Goal: Task Accomplishment & Management: Complete application form

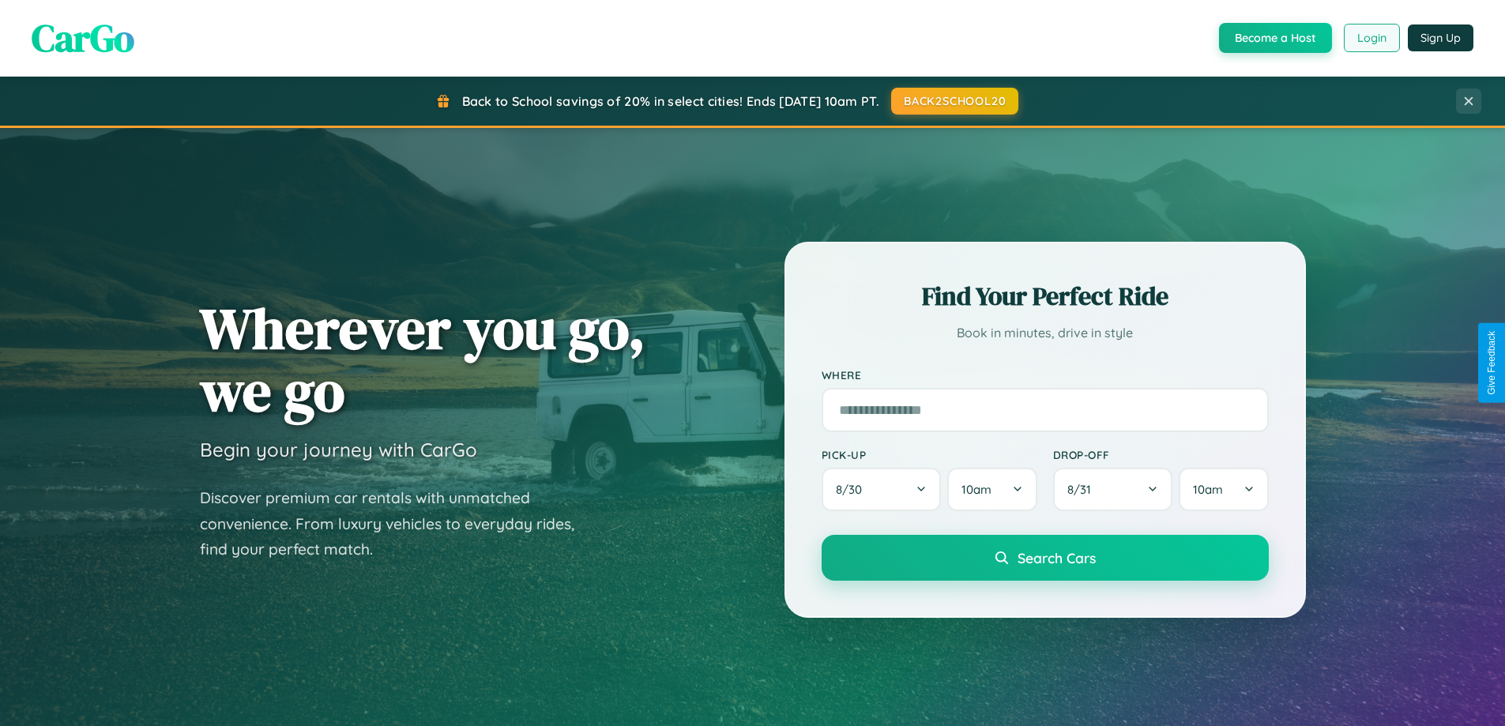
click at [1371, 38] on button "Login" at bounding box center [1372, 38] width 56 height 28
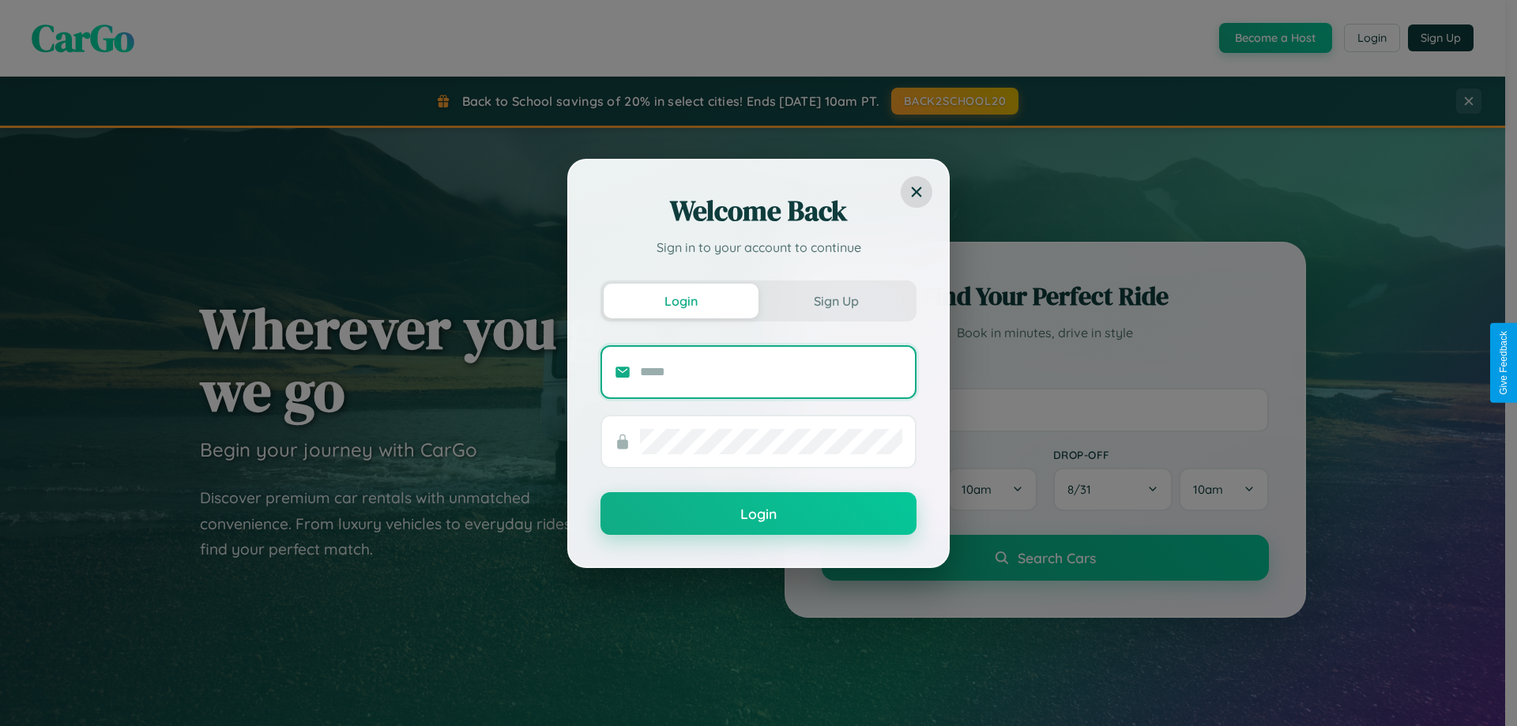
click at [771, 371] on input "text" at bounding box center [771, 371] width 262 height 25
type input "**********"
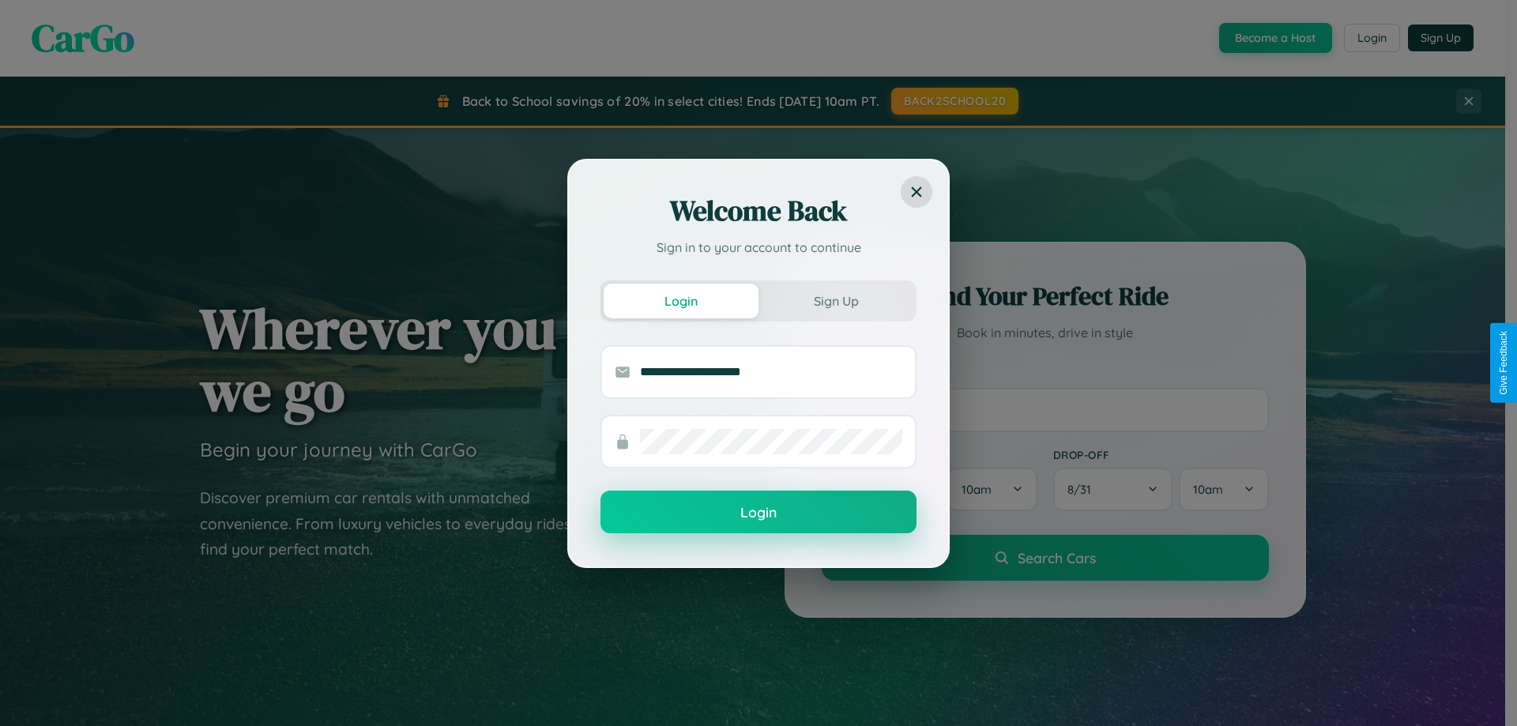
click at [758, 513] on button "Login" at bounding box center [758, 512] width 316 height 43
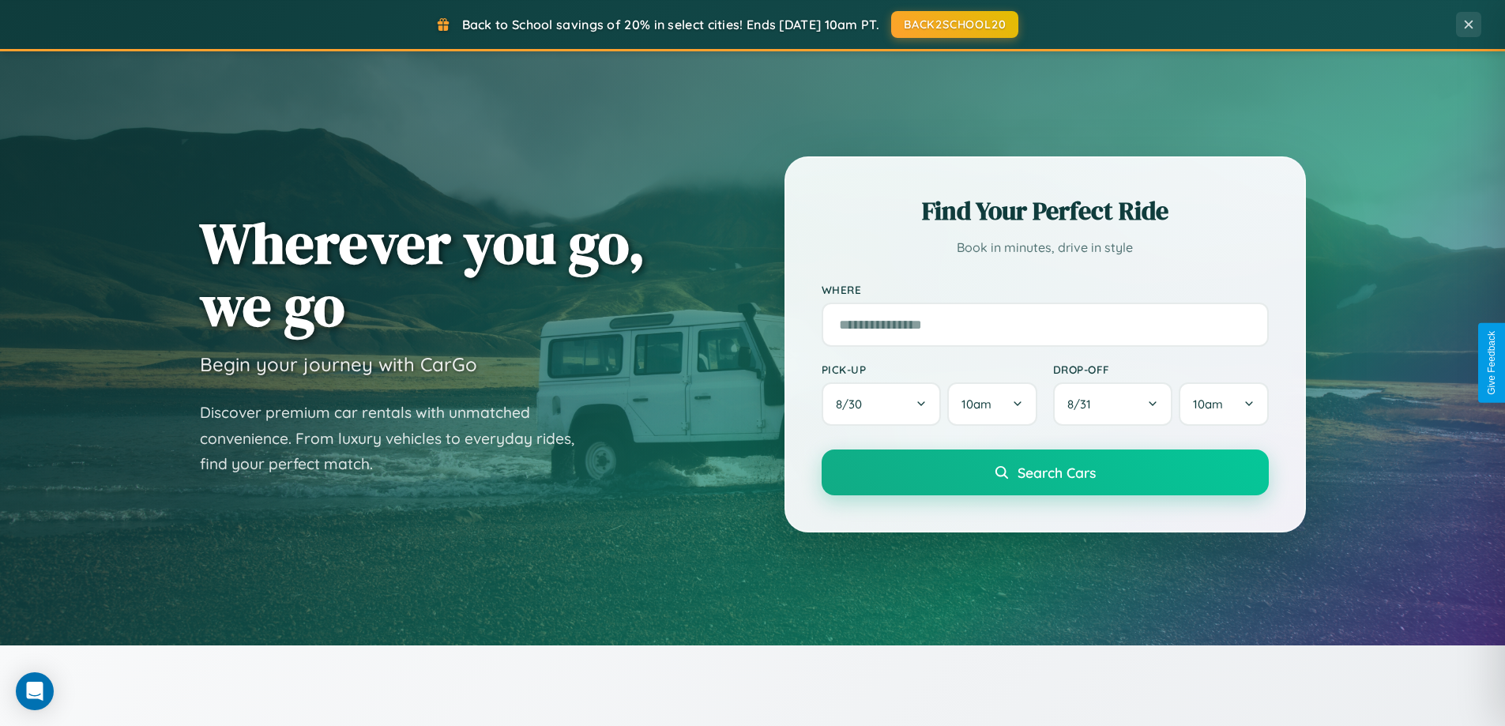
scroll to position [3040, 0]
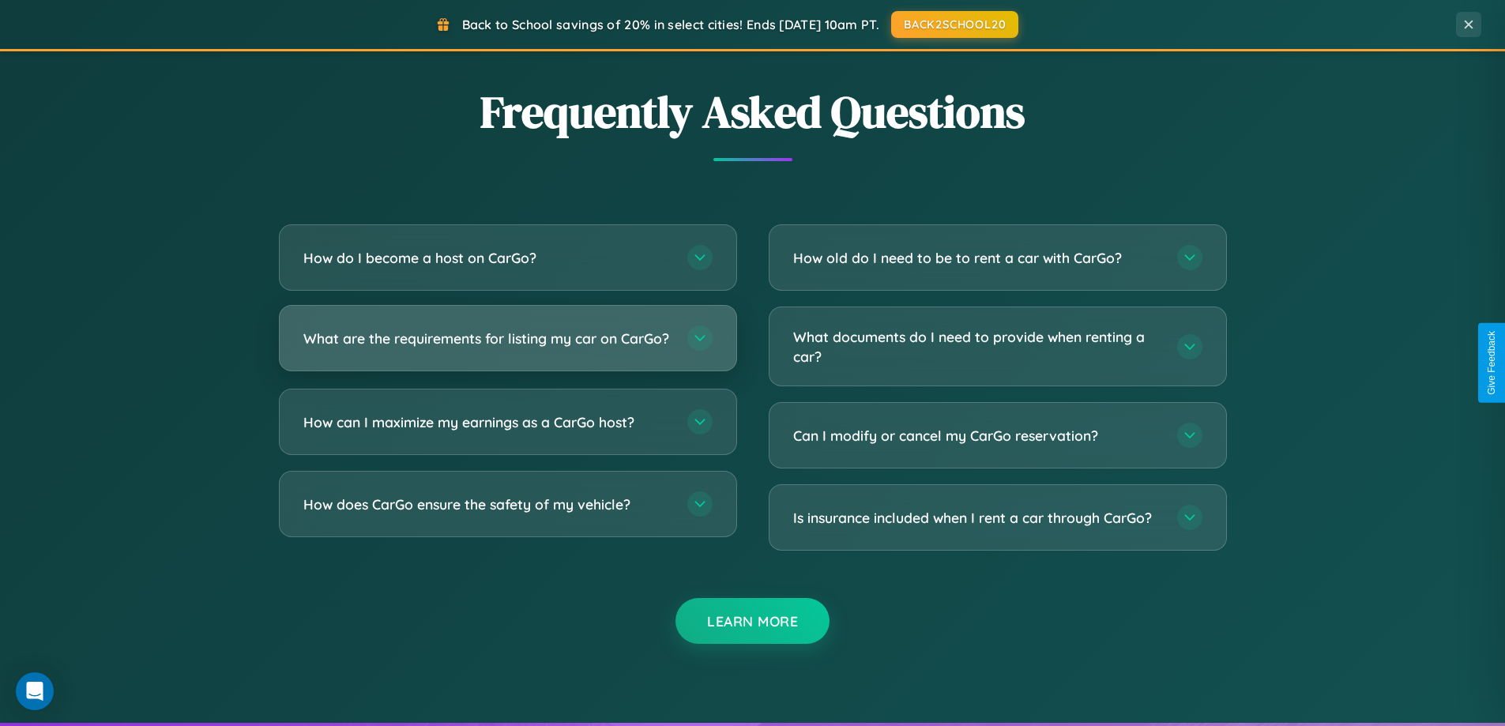
click at [507, 345] on h3 "What are the requirements for listing my car on CarGo?" at bounding box center [487, 339] width 368 height 20
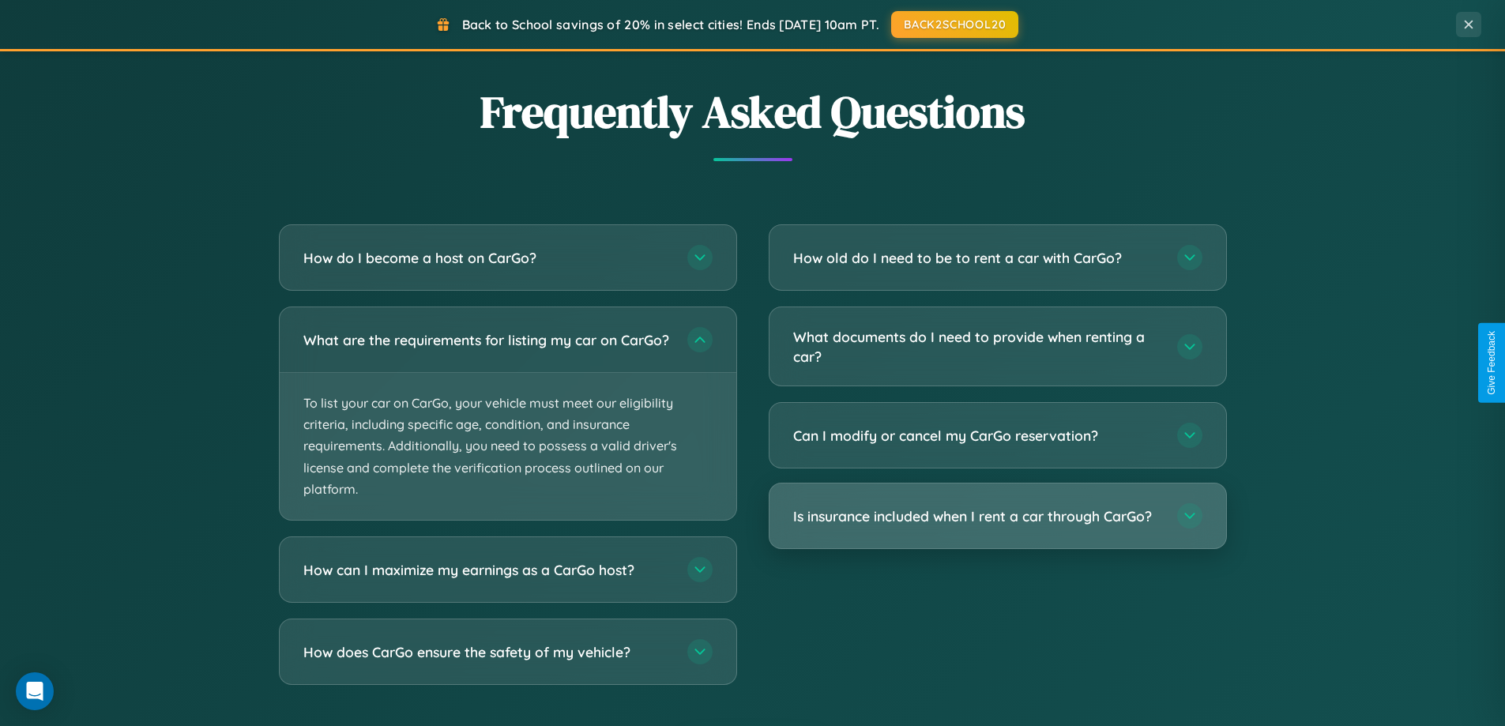
click at [997, 517] on h3 "Is insurance included when I rent a car through CarGo?" at bounding box center [977, 516] width 368 height 20
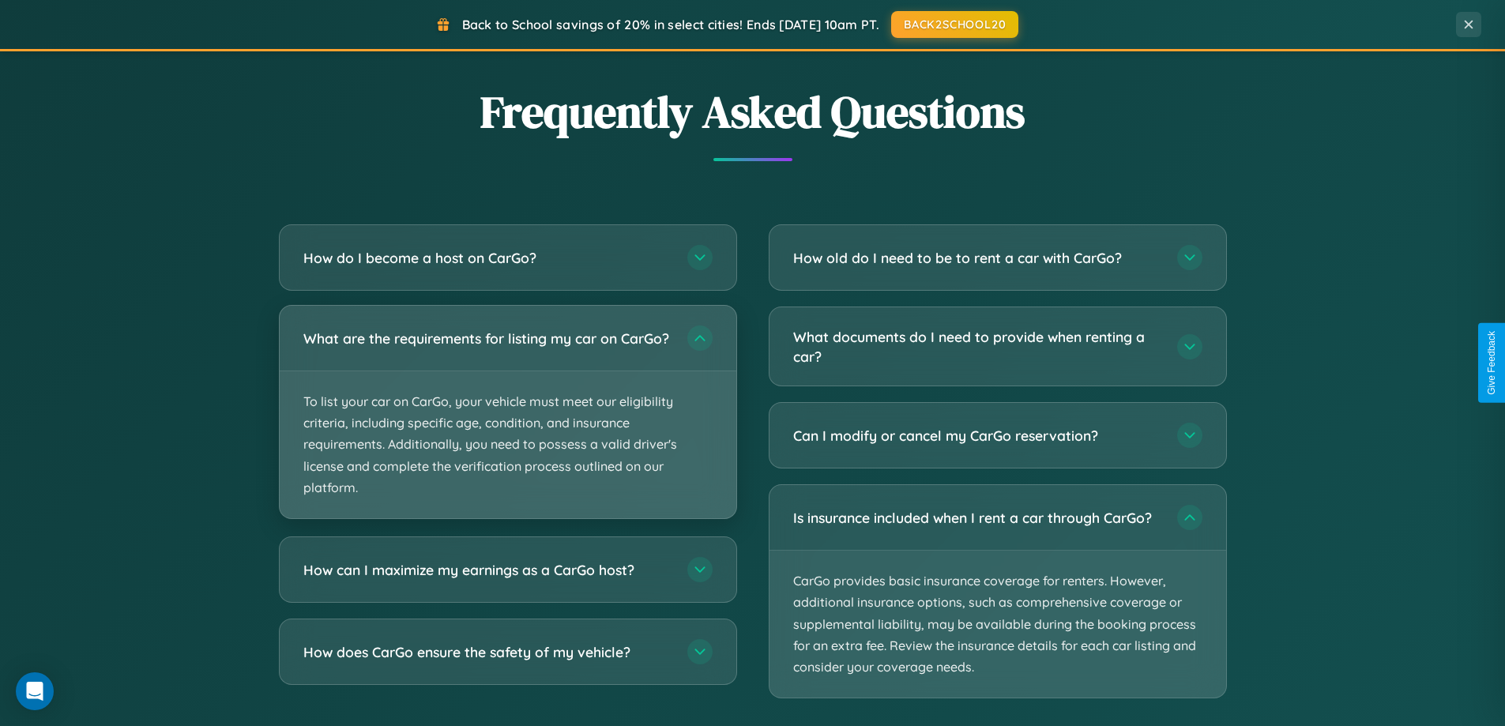
click at [507, 420] on p "To list your car on CarGo, your vehicle must meet our eligibility criteria, inc…" at bounding box center [508, 444] width 457 height 147
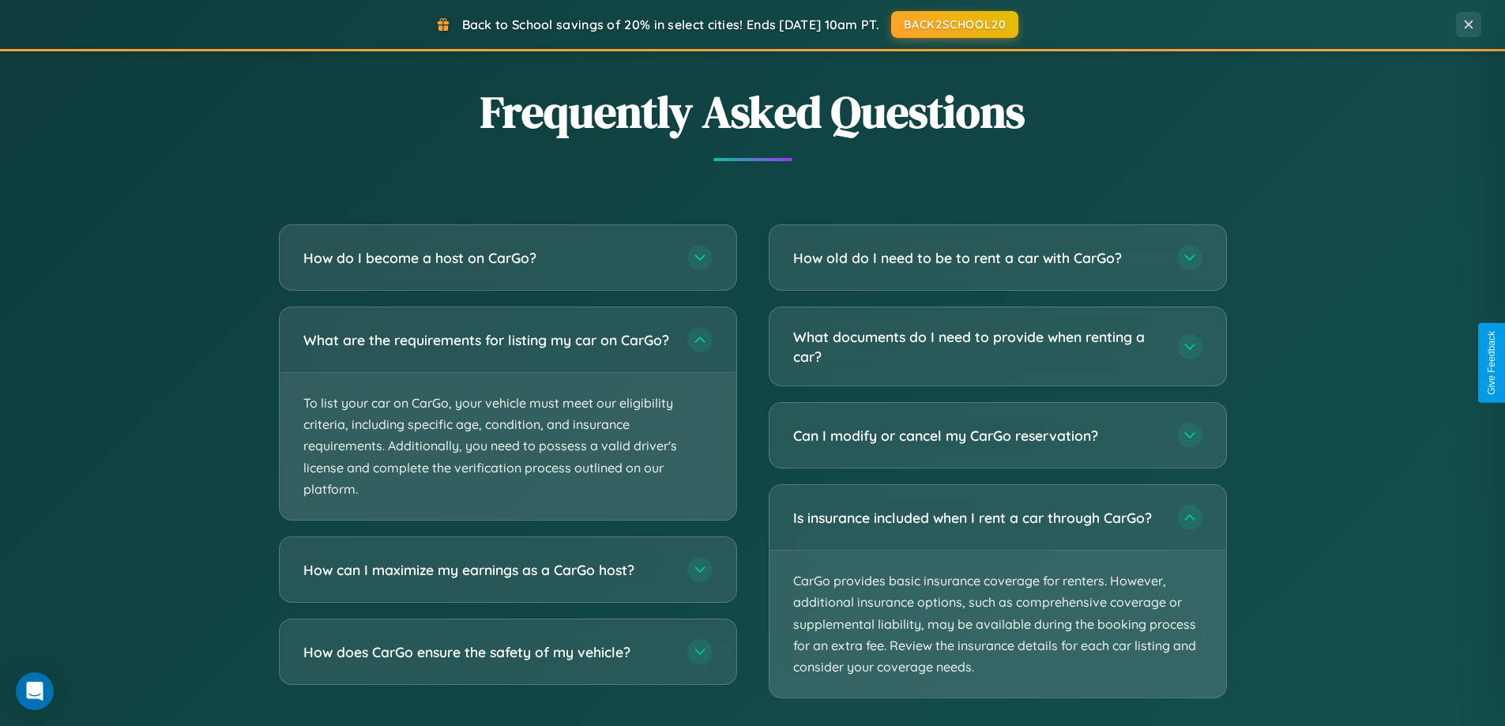
scroll to position [0, 0]
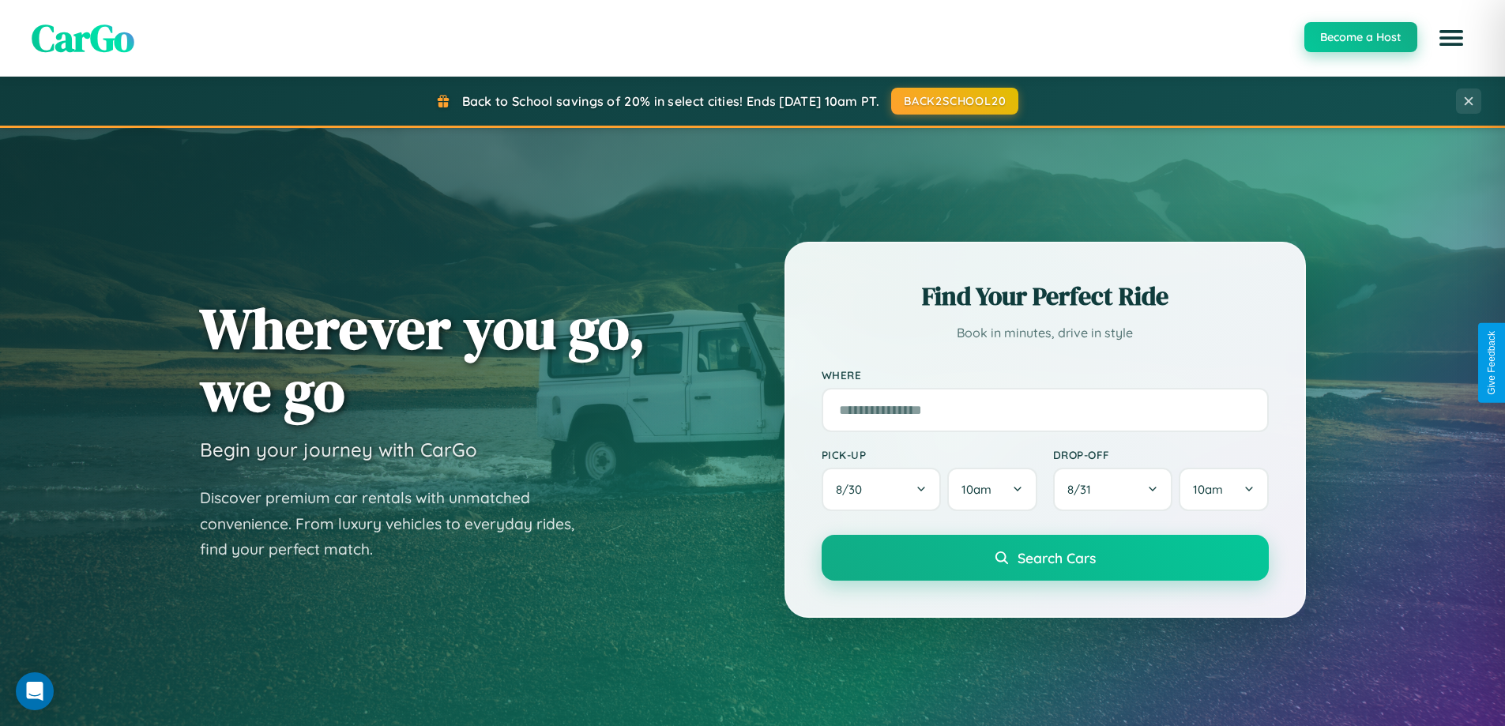
click at [1360, 38] on button "Become a Host" at bounding box center [1360, 37] width 113 height 30
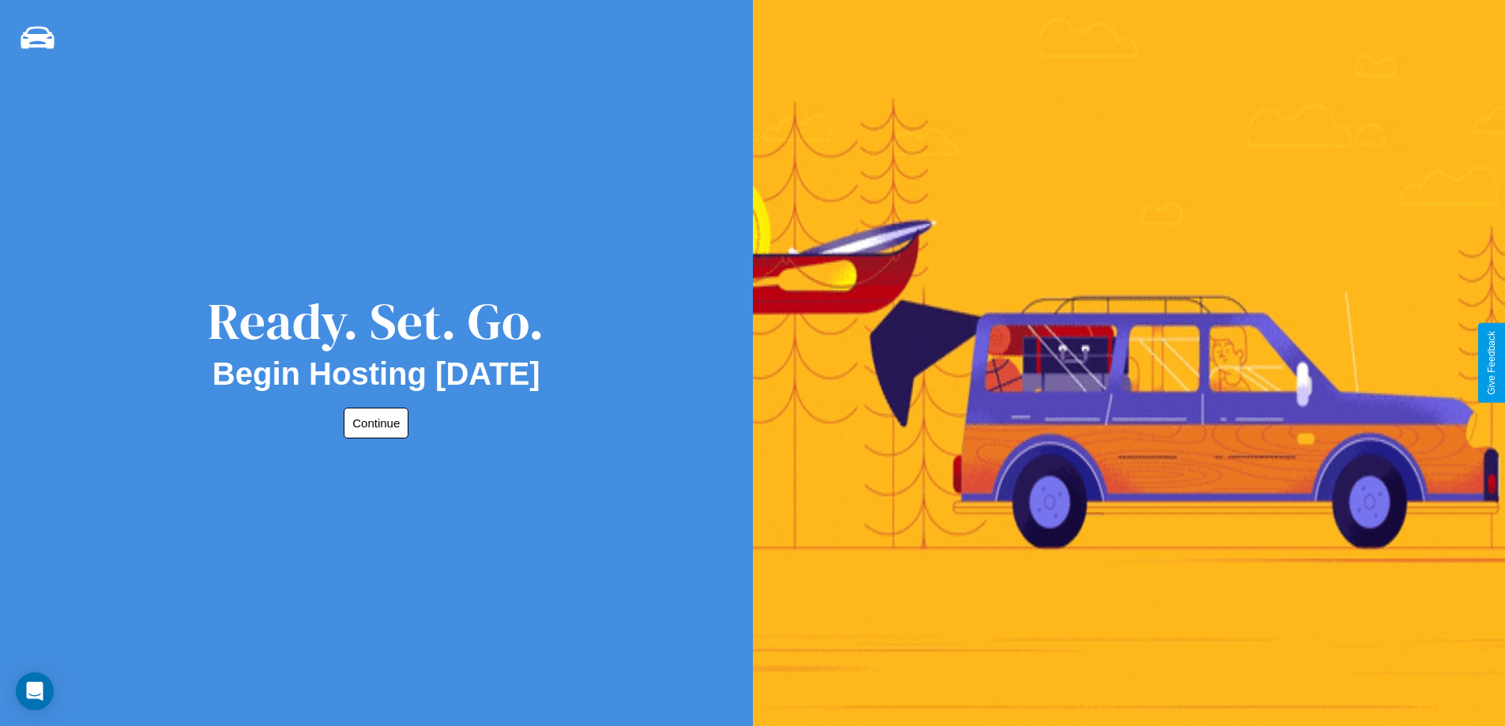
click at [373, 423] on button "Continue" at bounding box center [376, 423] width 65 height 31
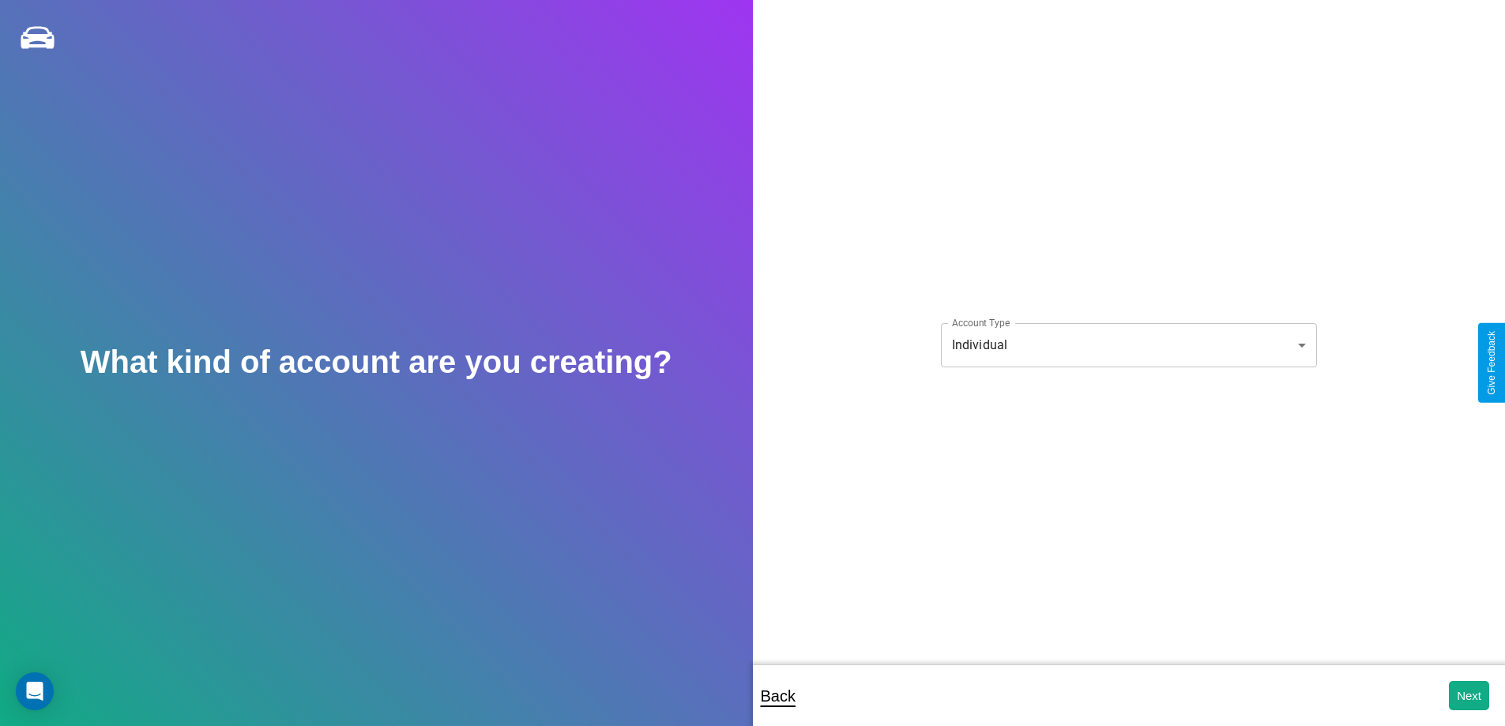
click at [1128, 344] on body "**********" at bounding box center [752, 373] width 1505 height 747
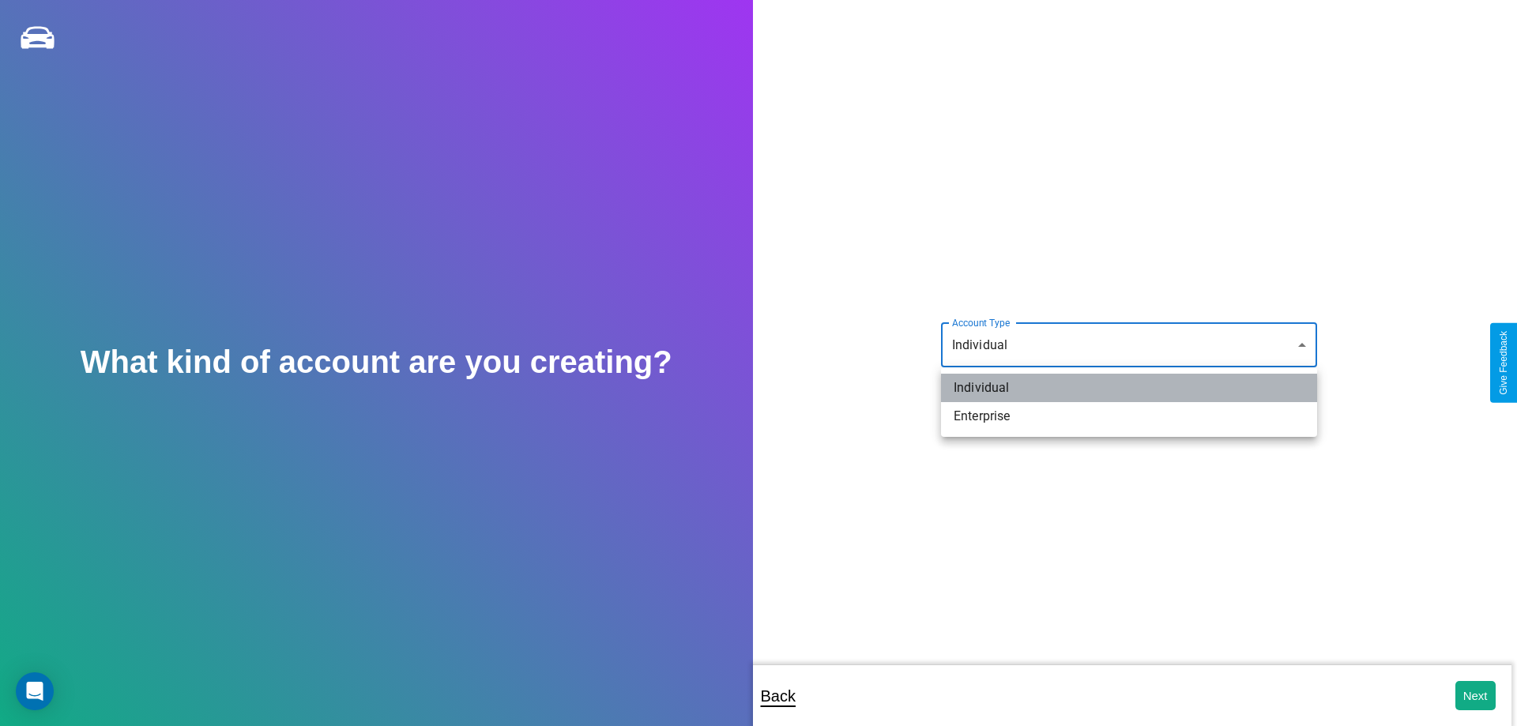
click at [1129, 388] on li "Individual" at bounding box center [1129, 388] width 376 height 28
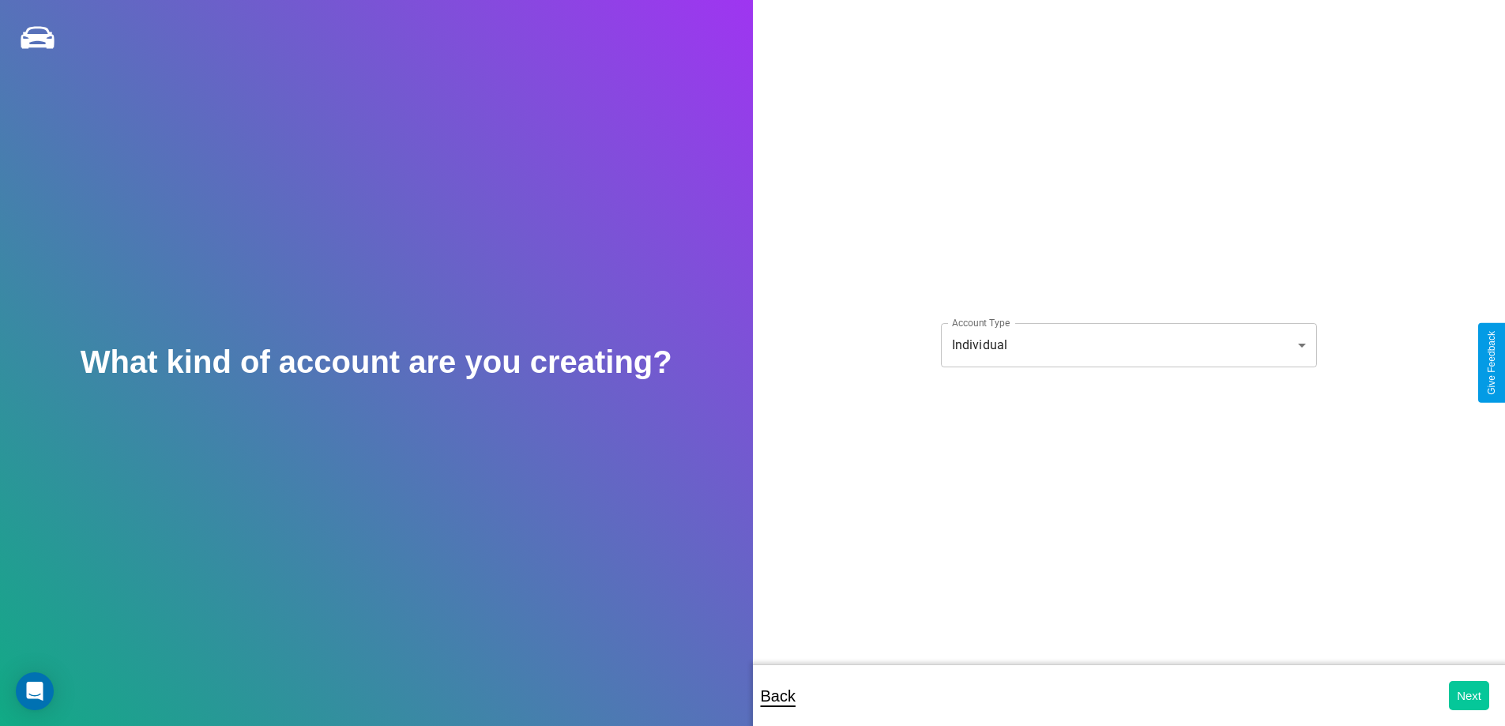
click at [1469, 695] on button "Next" at bounding box center [1469, 695] width 40 height 29
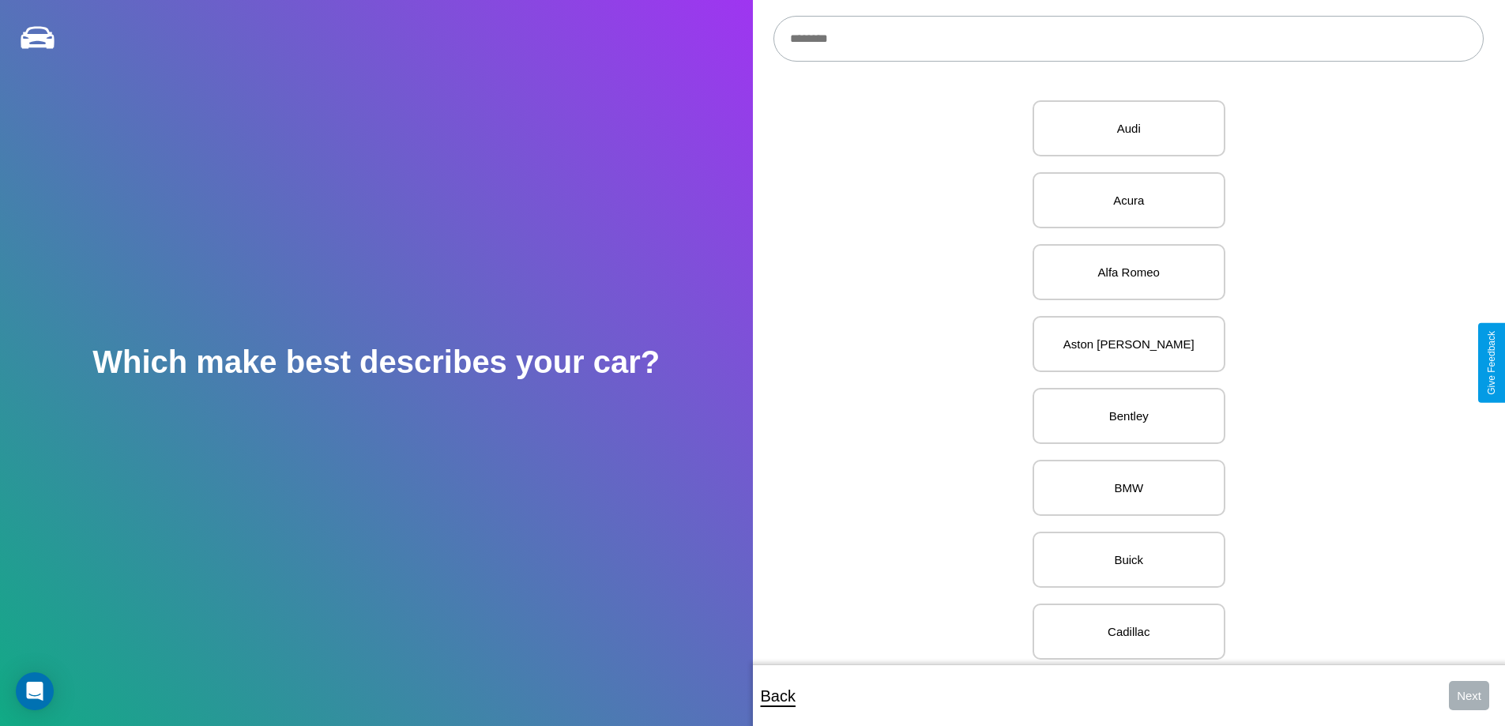
click at [1128, 39] on input "text" at bounding box center [1128, 39] width 710 height 46
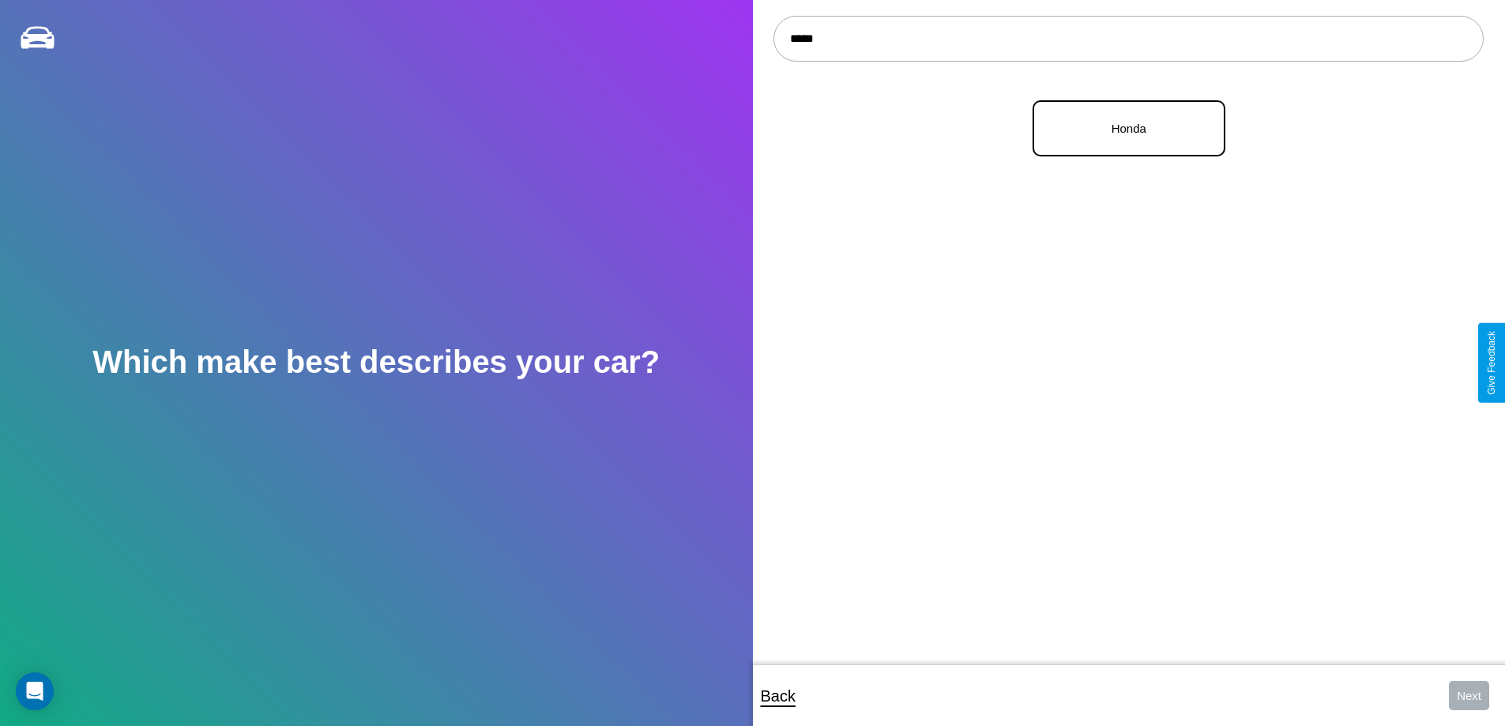
type input "*****"
click at [1123, 129] on p "Honda" at bounding box center [1129, 128] width 158 height 21
click at [1469, 695] on button "Next" at bounding box center [1469, 695] width 40 height 29
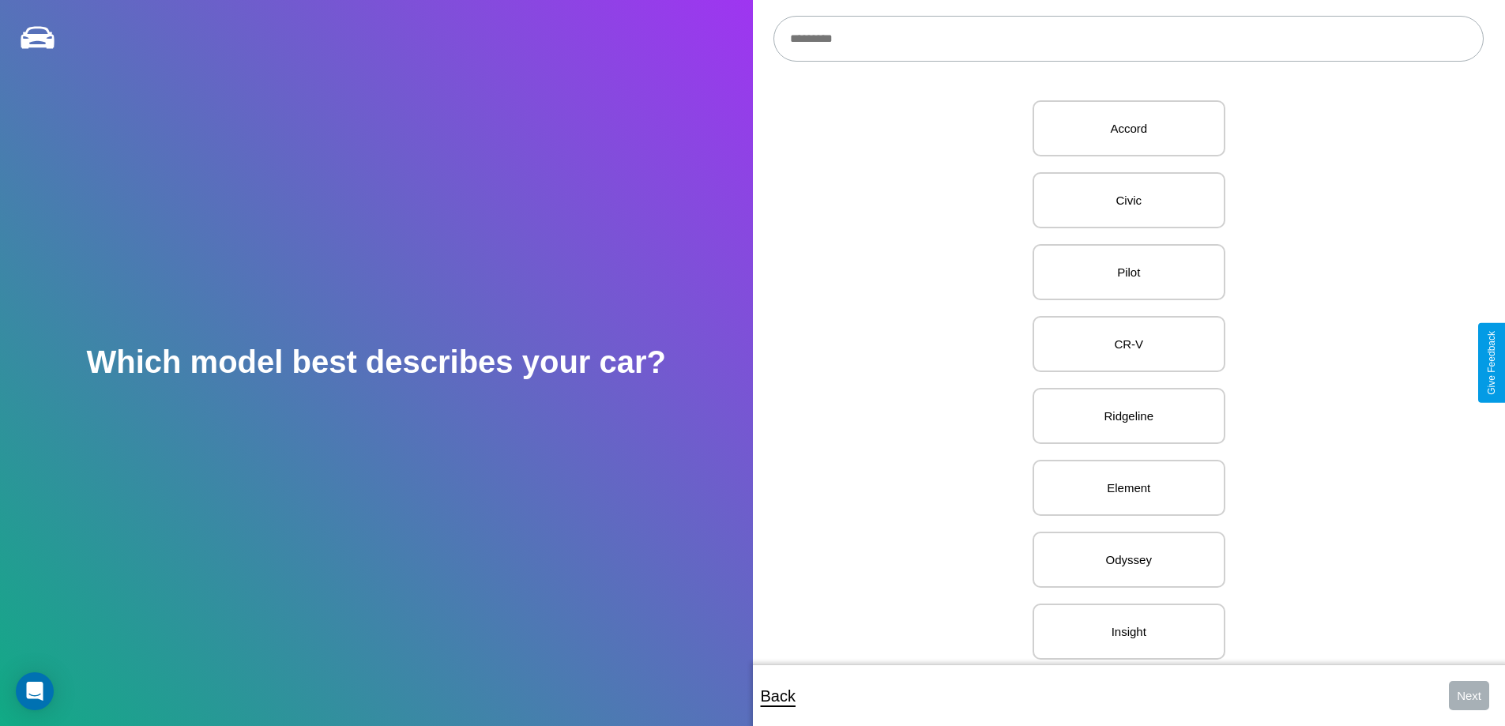
click at [1128, 39] on input "text" at bounding box center [1128, 39] width 710 height 46
type input "**********"
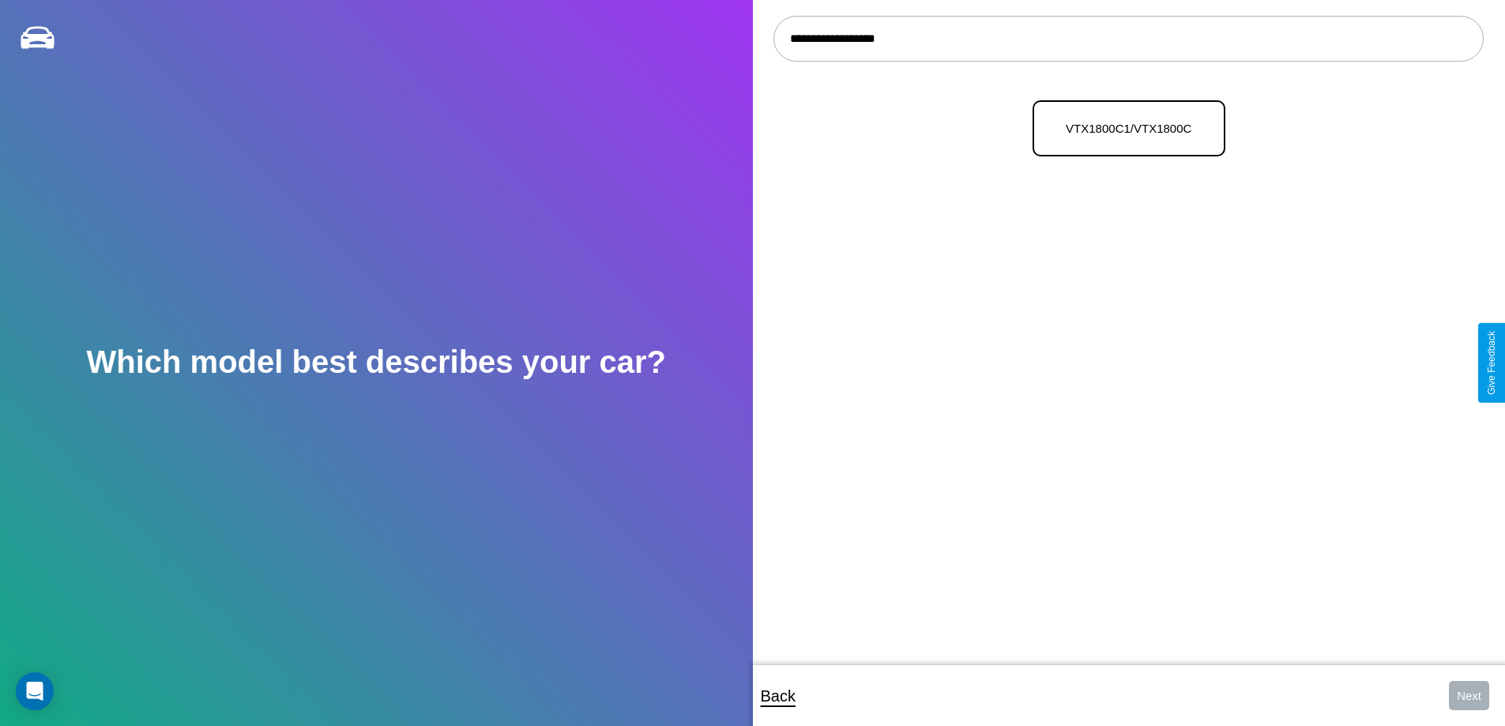
click at [1123, 129] on p "VTX1800C1/VTX1800C" at bounding box center [1129, 128] width 158 height 21
click at [1469, 695] on button "Next" at bounding box center [1469, 695] width 40 height 29
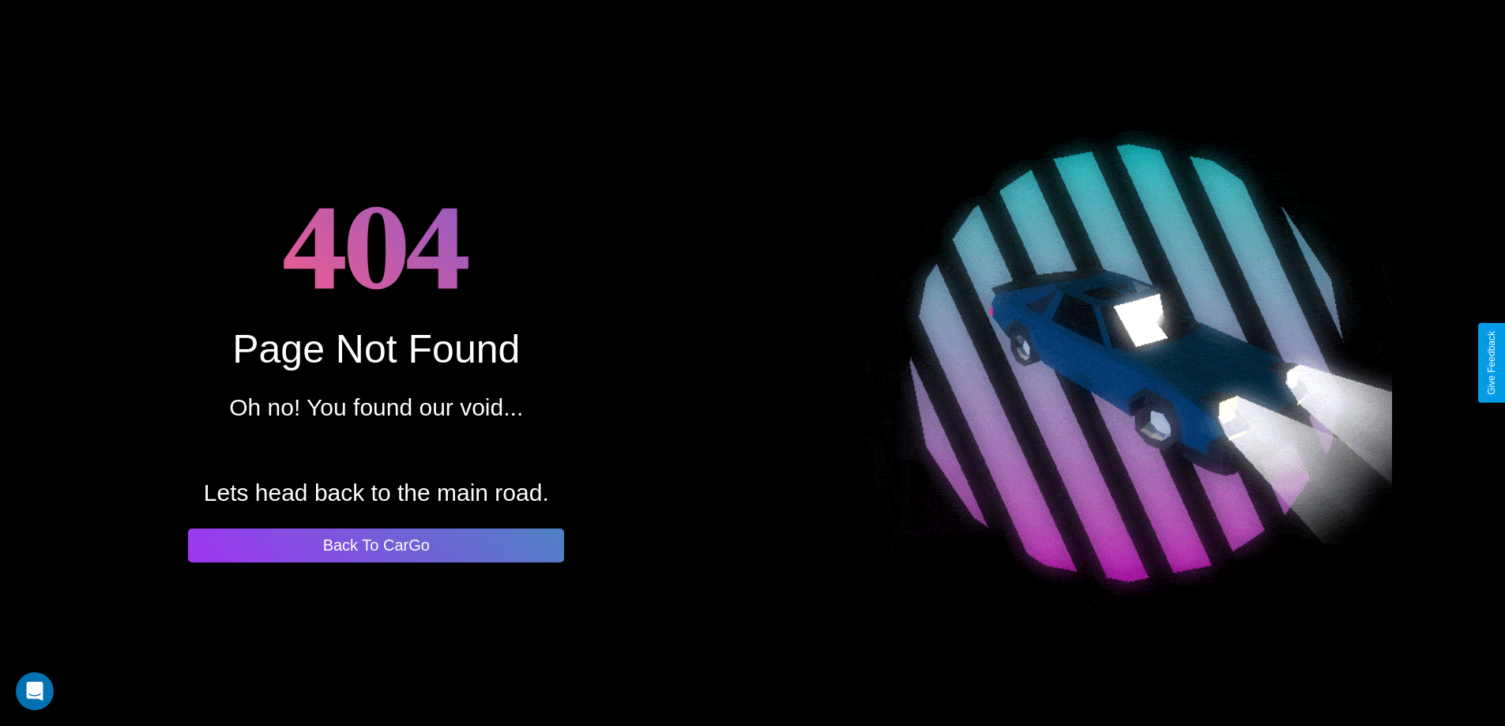
click at [376, 545] on button "Back To CarGo" at bounding box center [376, 546] width 376 height 34
